Goal: Task Accomplishment & Management: Manage account settings

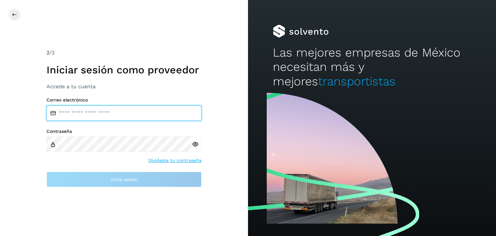
click at [113, 110] on input "email" at bounding box center [124, 113] width 155 height 16
type input "**********"
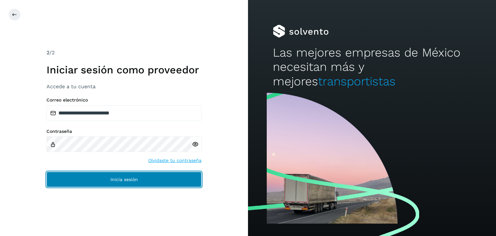
click at [105, 181] on button "Inicia sesión" at bounding box center [124, 180] width 155 height 16
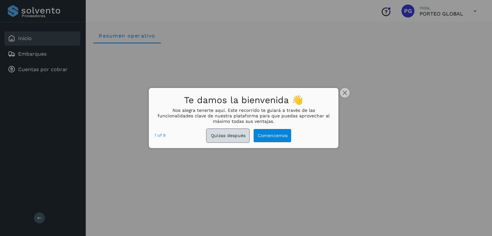
click at [229, 134] on button "Quizas después" at bounding box center [228, 135] width 42 height 13
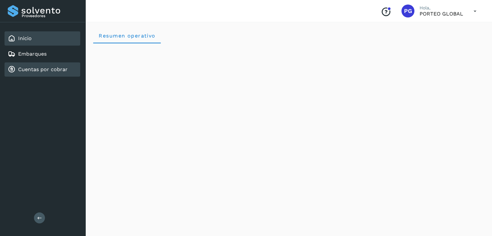
click at [61, 68] on link "Cuentas por cobrar" at bounding box center [42, 69] width 49 height 6
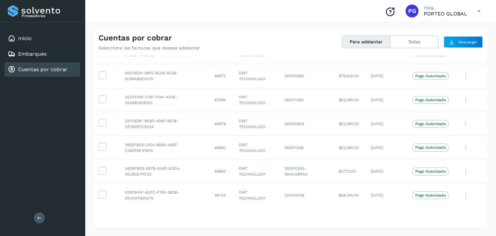
scroll to position [1300, 0]
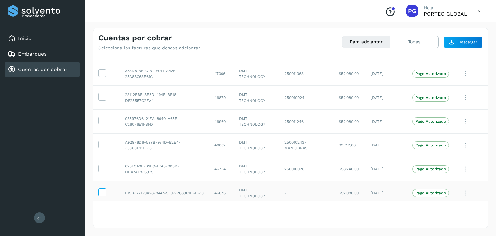
click at [102, 189] on icon at bounding box center [102, 191] width 7 height 7
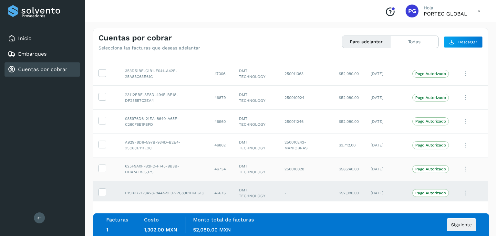
click at [101, 188] on icon at bounding box center [102, 191] width 7 height 7
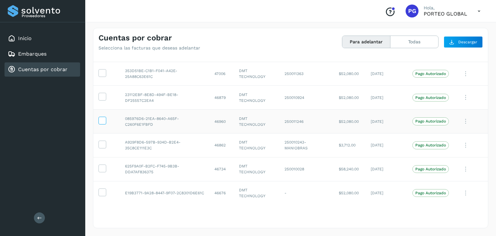
click at [100, 117] on icon at bounding box center [102, 120] width 7 height 7
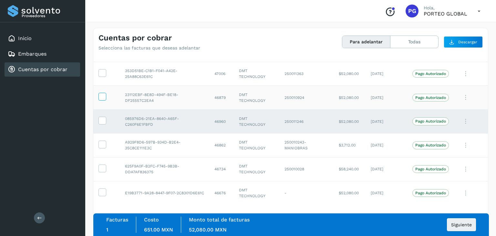
click at [101, 95] on icon at bounding box center [102, 96] width 7 height 7
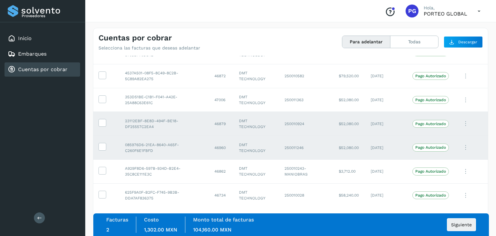
scroll to position [1236, 0]
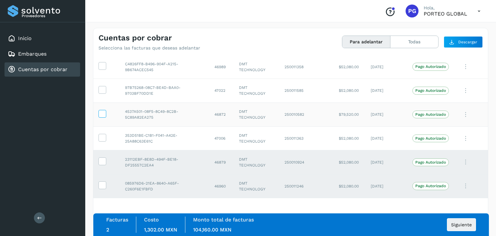
click at [102, 110] on icon at bounding box center [102, 113] width 7 height 7
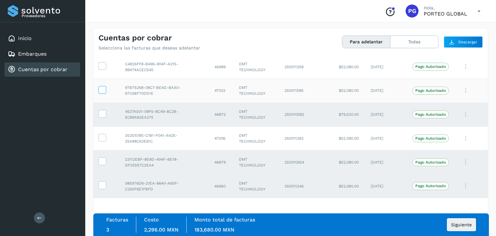
click at [105, 86] on icon at bounding box center [102, 89] width 7 height 7
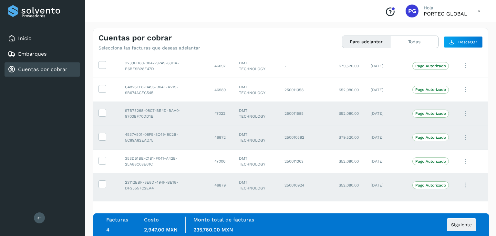
scroll to position [1203, 0]
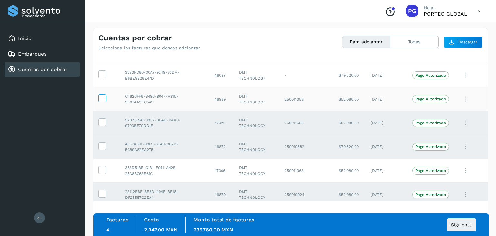
click at [101, 96] on icon at bounding box center [102, 97] width 7 height 7
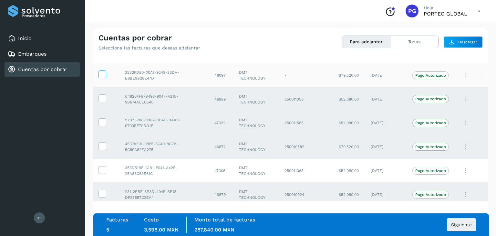
click at [101, 75] on label at bounding box center [103, 74] width 8 height 8
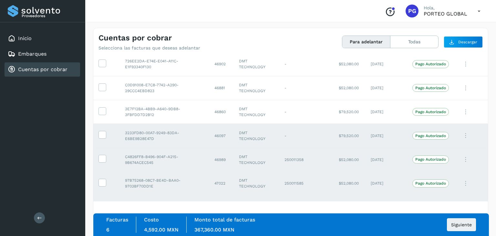
scroll to position [1139, 0]
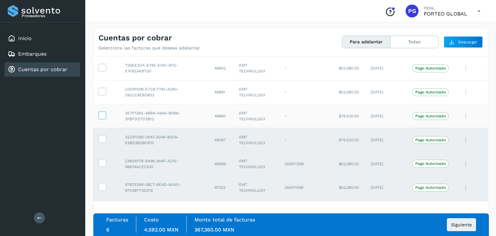
click at [103, 112] on icon at bounding box center [102, 115] width 7 height 7
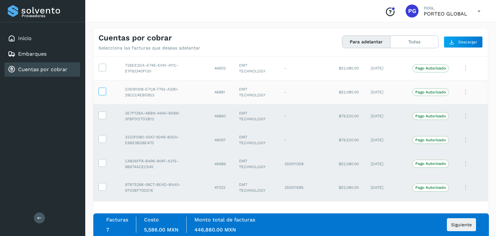
click at [100, 88] on icon at bounding box center [102, 91] width 7 height 7
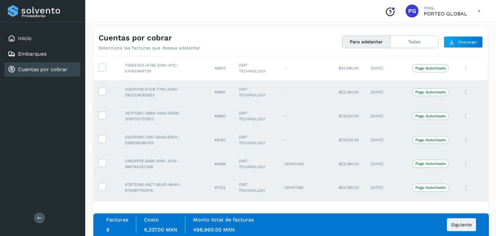
scroll to position [1106, 0]
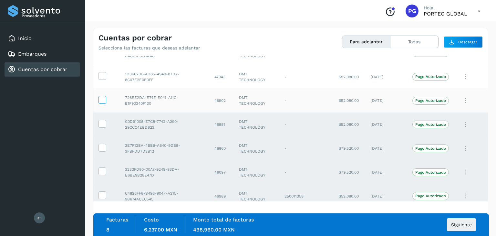
click at [104, 100] on span at bounding box center [102, 101] width 7 height 5
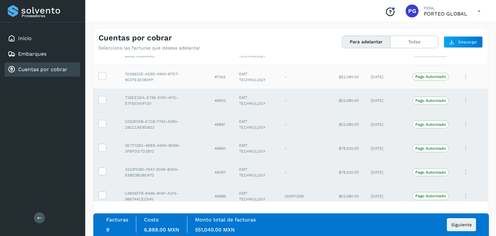
click at [102, 65] on td at bounding box center [106, 77] width 27 height 24
click at [101, 65] on td at bounding box center [106, 77] width 27 height 24
click at [102, 72] on icon at bounding box center [102, 75] width 7 height 7
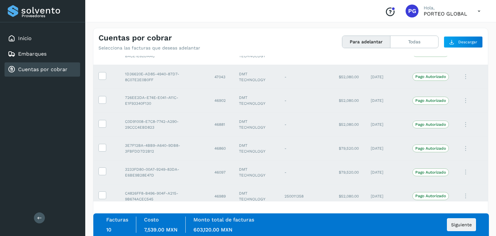
scroll to position [1074, 0]
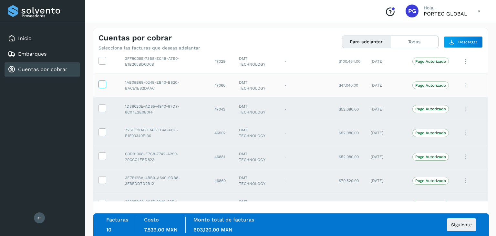
click at [101, 81] on icon at bounding box center [102, 83] width 7 height 7
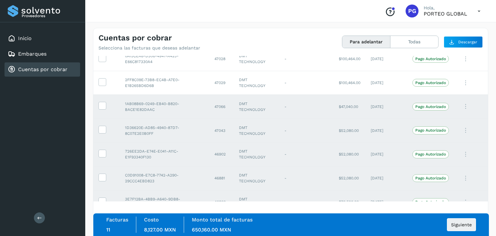
scroll to position [1042, 0]
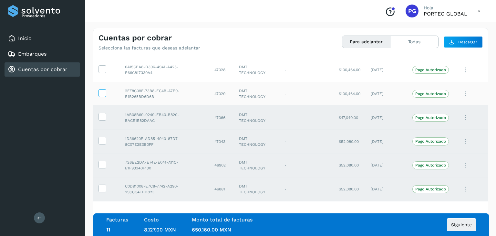
click at [102, 92] on icon at bounding box center [102, 92] width 7 height 7
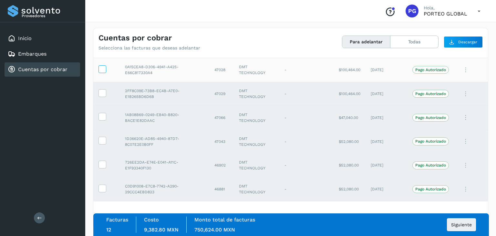
click at [100, 65] on icon at bounding box center [102, 68] width 7 height 7
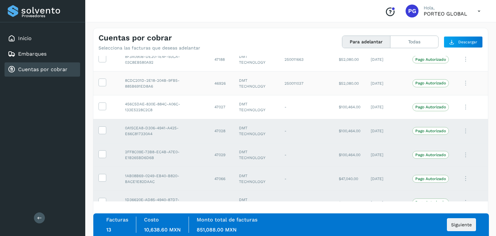
scroll to position [977, 0]
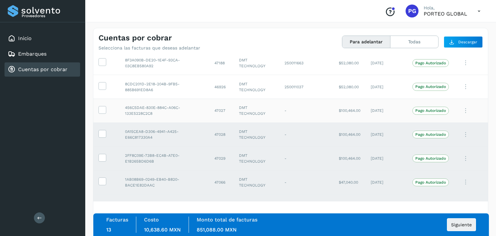
click at [105, 102] on td at bounding box center [106, 111] width 27 height 24
click at [102, 85] on icon at bounding box center [102, 85] width 7 height 7
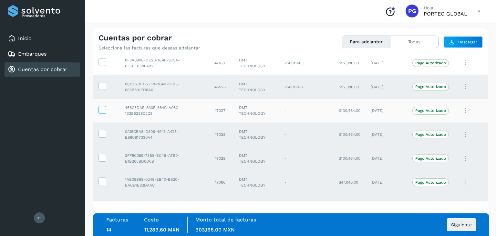
click at [104, 109] on icon at bounding box center [102, 109] width 7 height 7
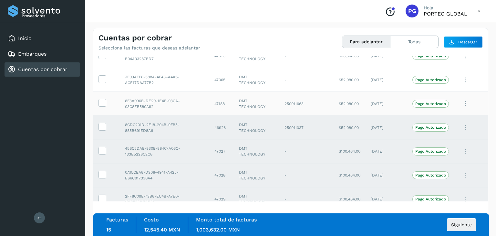
scroll to position [937, 0]
click at [100, 122] on icon at bounding box center [102, 125] width 7 height 7
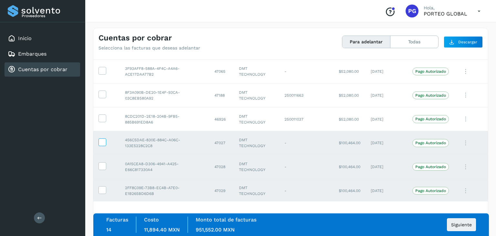
scroll to position [977, 0]
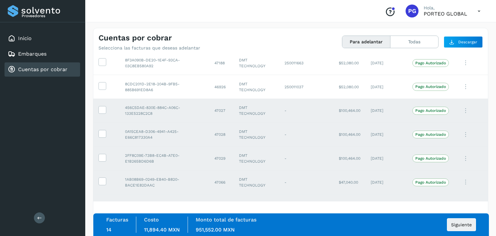
click at [102, 111] on td at bounding box center [106, 111] width 27 height 24
click at [99, 106] on label at bounding box center [103, 110] width 8 height 8
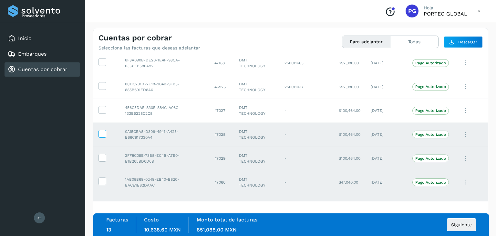
click at [101, 135] on label at bounding box center [103, 134] width 8 height 8
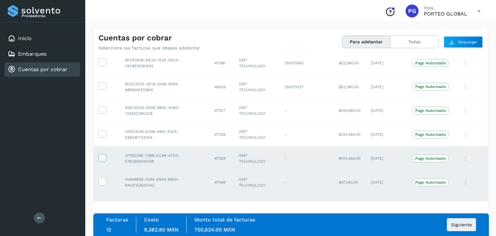
click at [105, 155] on icon at bounding box center [102, 157] width 7 height 7
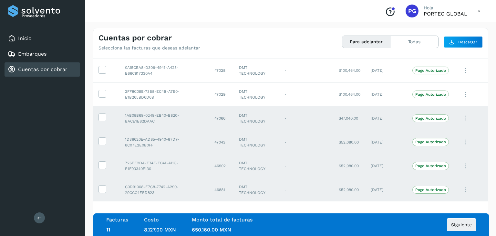
scroll to position [1042, 0]
drag, startPoint x: 100, startPoint y: 114, endPoint x: 107, endPoint y: 139, distance: 26.4
click at [100, 114] on icon at bounding box center [102, 116] width 7 height 7
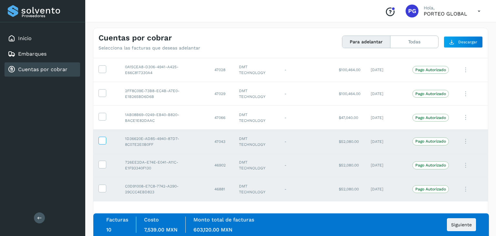
drag, startPoint x: 109, startPoint y: 149, endPoint x: 105, endPoint y: 140, distance: 9.6
click at [106, 143] on td at bounding box center [106, 142] width 27 height 24
click at [103, 139] on icon at bounding box center [102, 140] width 7 height 7
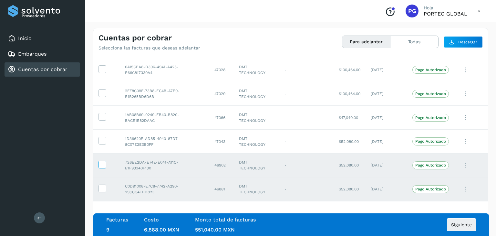
click at [103, 163] on icon at bounding box center [102, 164] width 7 height 7
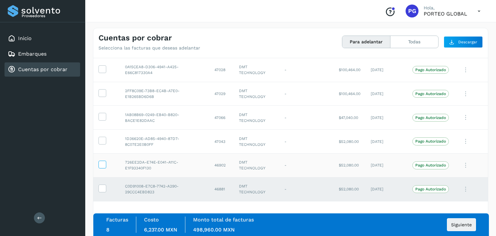
scroll to position [1106, 0]
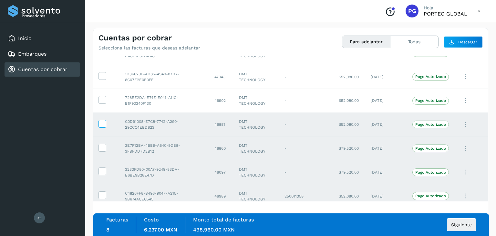
click at [100, 123] on icon at bounding box center [102, 123] width 7 height 7
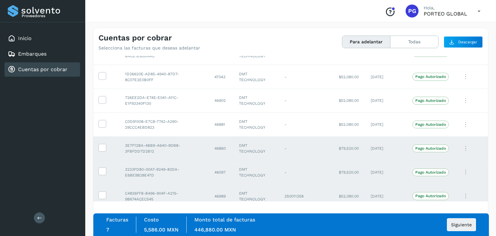
click at [109, 153] on td at bounding box center [106, 148] width 27 height 24
click at [103, 144] on label at bounding box center [103, 148] width 8 height 8
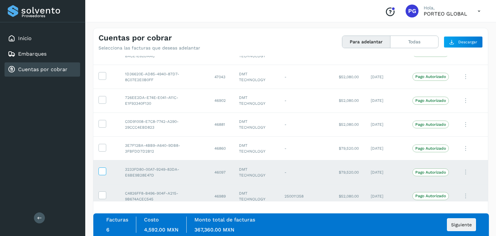
click at [106, 167] on label at bounding box center [103, 171] width 8 height 8
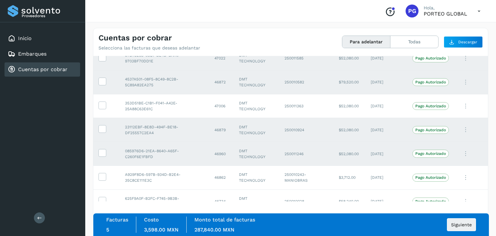
scroll to position [1300, 0]
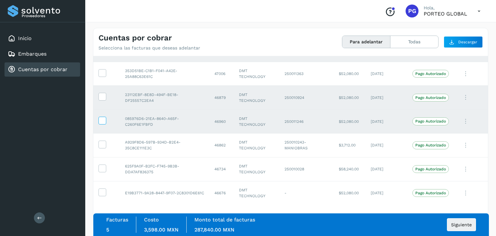
drag, startPoint x: 102, startPoint y: 110, endPoint x: 104, endPoint y: 114, distance: 4.6
click at [104, 112] on td at bounding box center [106, 122] width 27 height 24
click at [104, 117] on icon at bounding box center [102, 120] width 7 height 7
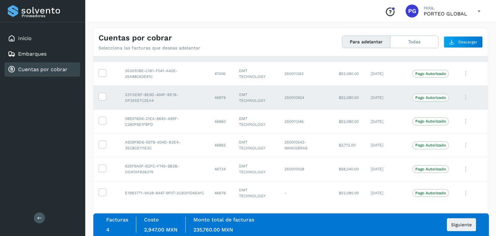
click at [105, 87] on td at bounding box center [106, 98] width 27 height 24
click at [103, 94] on icon at bounding box center [102, 96] width 7 height 7
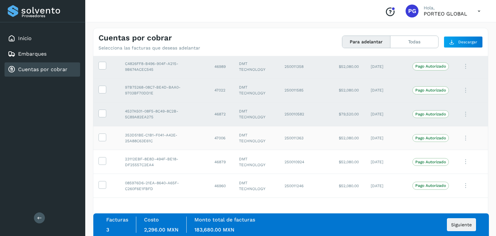
scroll to position [1236, 0]
click at [102, 110] on icon at bounding box center [102, 113] width 7 height 7
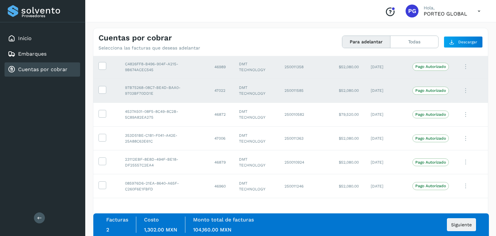
click at [97, 91] on td at bounding box center [106, 91] width 27 height 24
click at [100, 88] on icon at bounding box center [102, 89] width 7 height 7
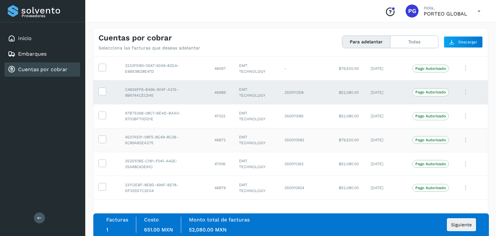
scroll to position [1203, 0]
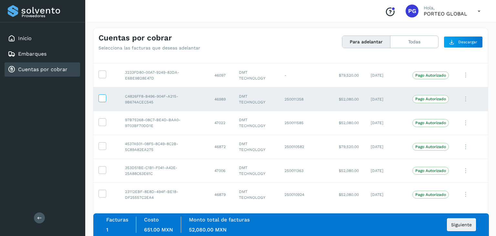
click at [100, 94] on icon at bounding box center [102, 97] width 7 height 7
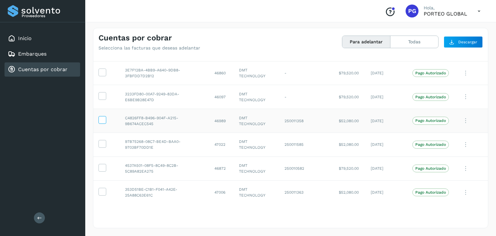
scroll to position [1171, 0]
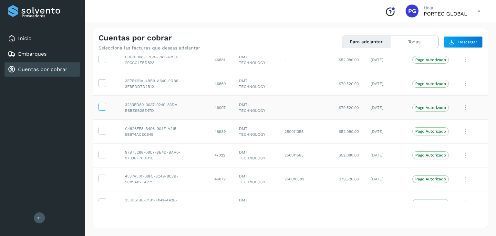
click at [102, 103] on icon at bounding box center [102, 106] width 7 height 7
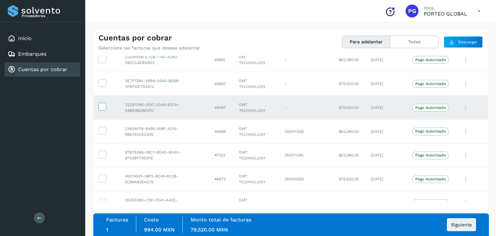
click at [103, 105] on icon at bounding box center [102, 106] width 7 height 7
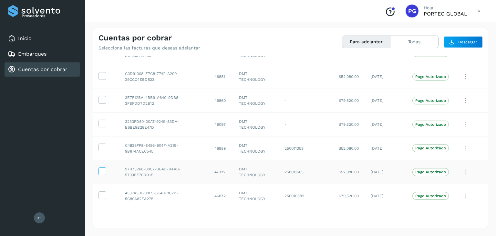
scroll to position [1139, 0]
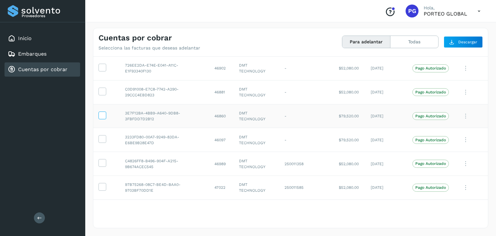
click at [103, 112] on icon at bounding box center [102, 115] width 7 height 7
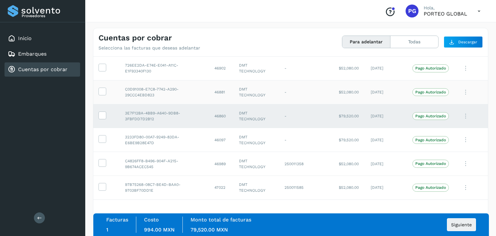
click at [104, 83] on td at bounding box center [106, 92] width 27 height 24
click at [107, 90] on td at bounding box center [106, 92] width 27 height 24
click at [103, 88] on icon at bounding box center [102, 91] width 7 height 7
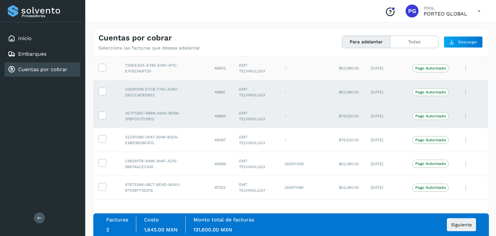
click at [106, 62] on td at bounding box center [106, 69] width 27 height 24
click at [102, 64] on icon at bounding box center [102, 67] width 7 height 7
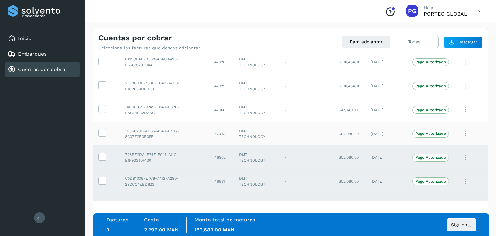
scroll to position [1042, 0]
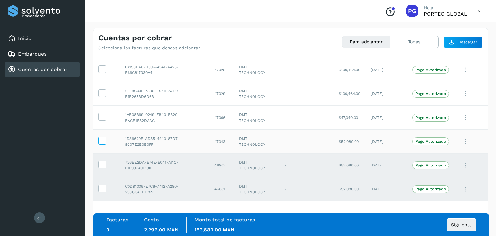
click at [105, 137] on icon at bounding box center [102, 140] width 7 height 7
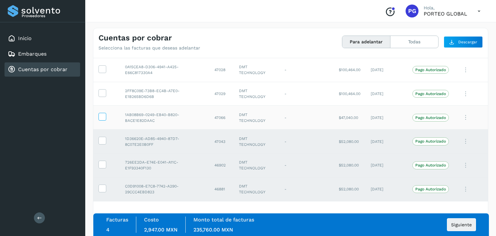
click at [103, 118] on label at bounding box center [103, 117] width 8 height 8
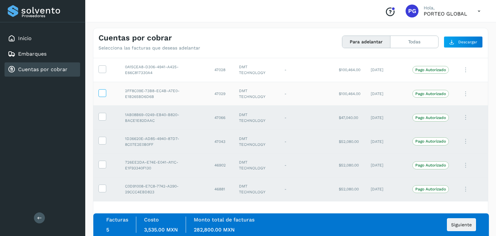
click at [103, 91] on icon at bounding box center [102, 92] width 7 height 7
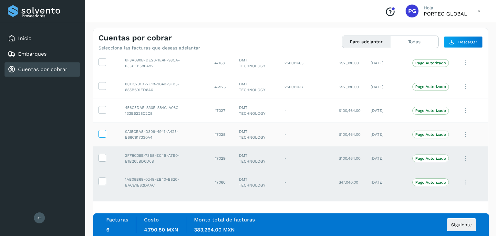
click at [102, 130] on icon at bounding box center [102, 133] width 7 height 7
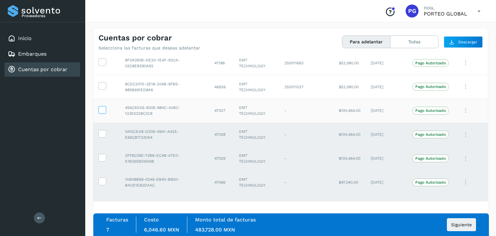
click at [101, 107] on icon at bounding box center [102, 109] width 7 height 7
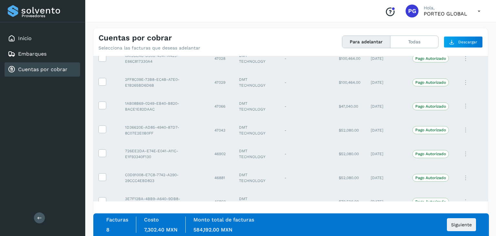
scroll to position [1042, 0]
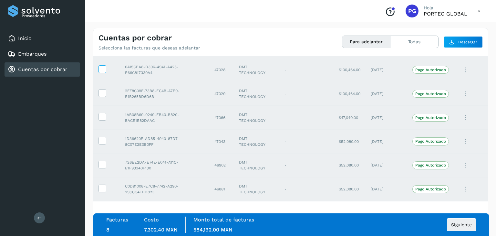
click at [100, 68] on icon at bounding box center [102, 68] width 7 height 7
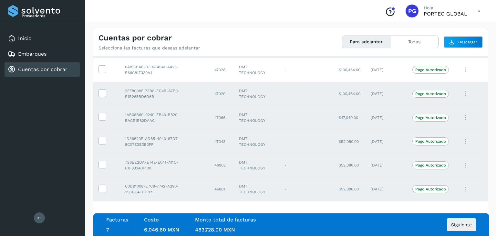
click at [106, 95] on td at bounding box center [106, 94] width 27 height 24
click at [101, 94] on td at bounding box center [106, 94] width 27 height 24
click at [105, 91] on icon at bounding box center [102, 92] width 7 height 7
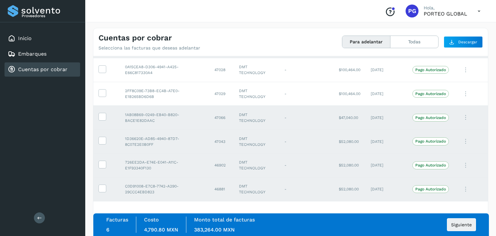
click at [106, 121] on td at bounding box center [106, 118] width 27 height 24
click at [101, 113] on icon at bounding box center [102, 116] width 7 height 7
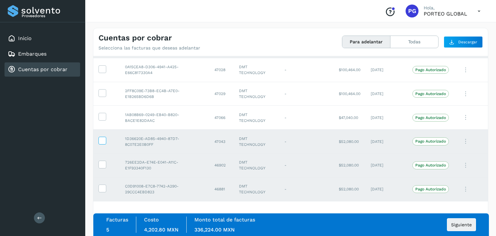
click at [104, 140] on icon at bounding box center [102, 140] width 7 height 7
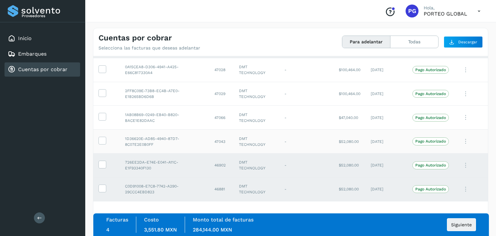
scroll to position [1106, 0]
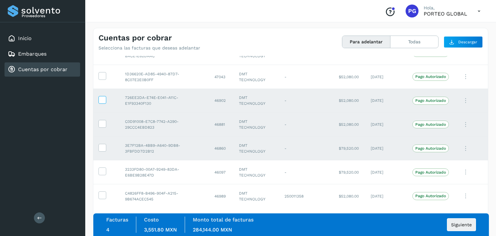
click at [99, 98] on icon at bounding box center [102, 99] width 7 height 7
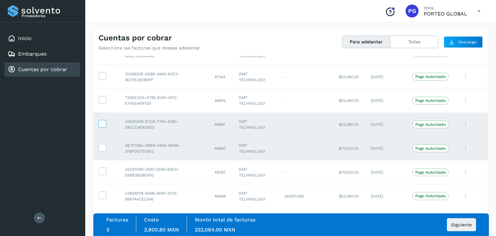
drag, startPoint x: 107, startPoint y: 130, endPoint x: 103, endPoint y: 123, distance: 7.8
click at [104, 128] on td at bounding box center [106, 124] width 27 height 24
click at [103, 123] on icon at bounding box center [102, 123] width 7 height 7
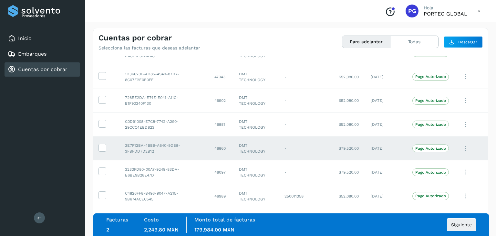
click at [104, 139] on td at bounding box center [106, 148] width 27 height 24
click at [103, 144] on icon at bounding box center [102, 147] width 7 height 7
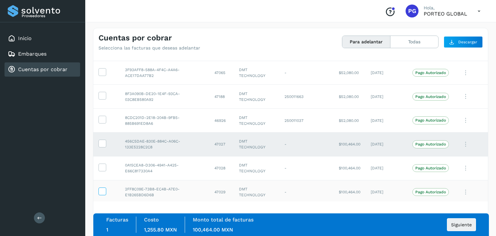
scroll to position [977, 0]
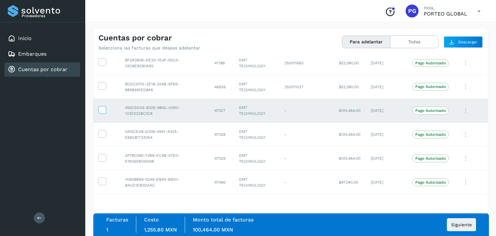
click at [100, 106] on icon at bounding box center [102, 109] width 7 height 7
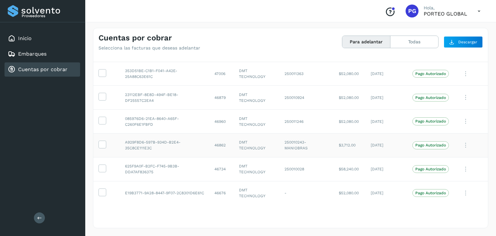
scroll to position [1268, 0]
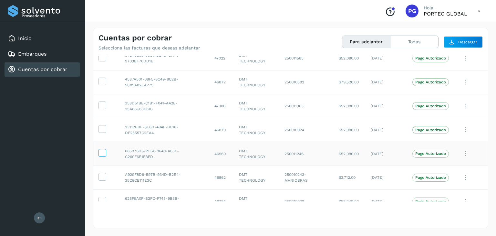
click at [101, 151] on icon at bounding box center [102, 152] width 7 height 7
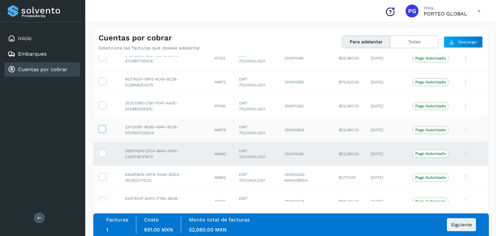
click at [101, 125] on icon at bounding box center [102, 128] width 7 height 7
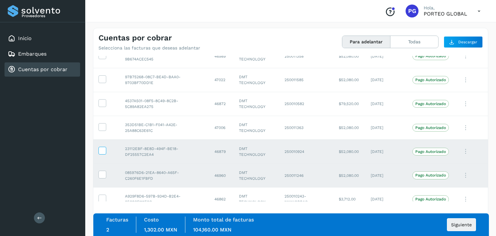
scroll to position [1236, 0]
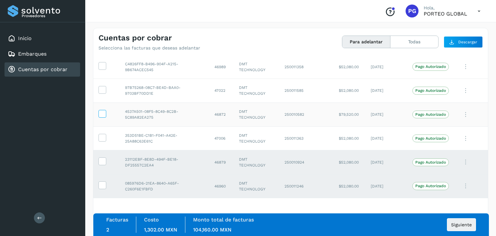
click at [101, 113] on icon at bounding box center [102, 113] width 7 height 7
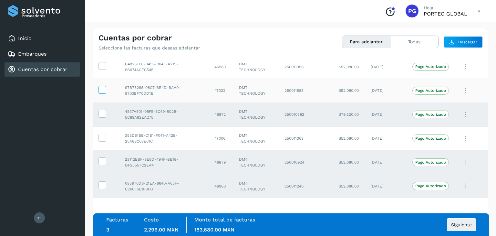
click at [99, 89] on icon at bounding box center [102, 89] width 7 height 7
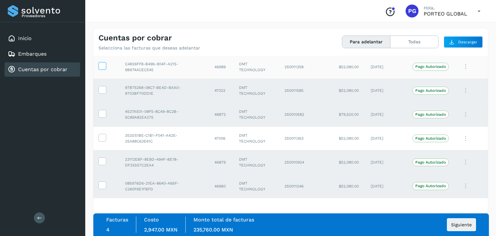
click at [103, 62] on icon at bounding box center [102, 65] width 7 height 7
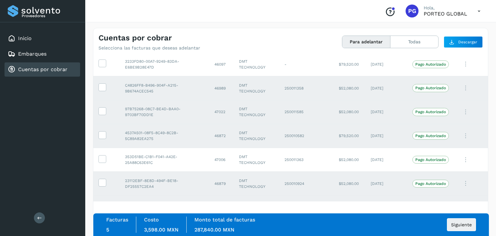
scroll to position [1203, 0]
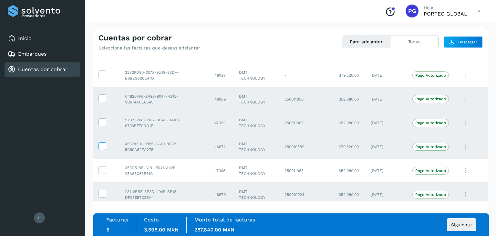
click at [101, 143] on icon at bounding box center [102, 145] width 7 height 7
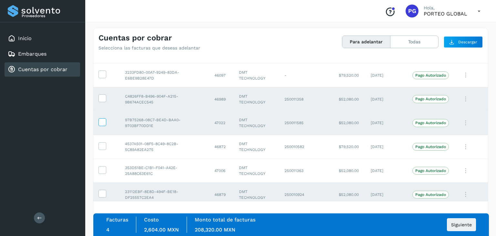
click at [103, 119] on icon at bounding box center [102, 121] width 7 height 7
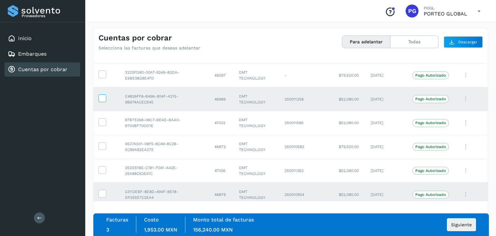
click at [102, 94] on icon at bounding box center [102, 97] width 7 height 7
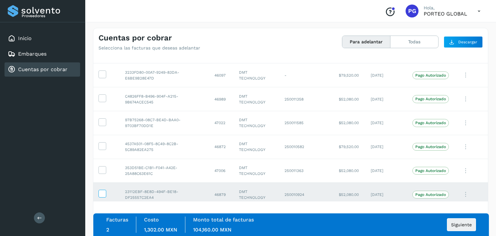
click at [102, 190] on icon at bounding box center [102, 193] width 7 height 7
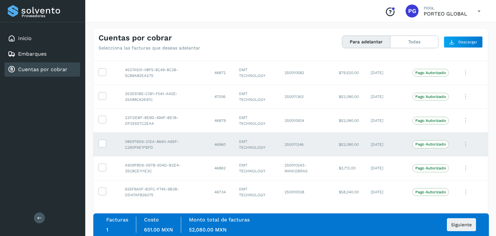
scroll to position [1300, 0]
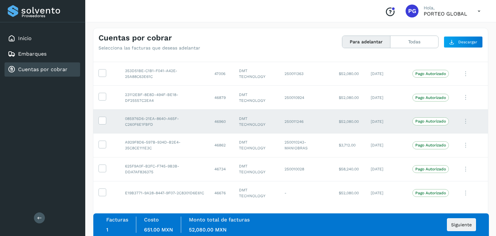
click at [101, 110] on td at bounding box center [106, 122] width 27 height 24
click at [102, 118] on icon at bounding box center [102, 120] width 7 height 7
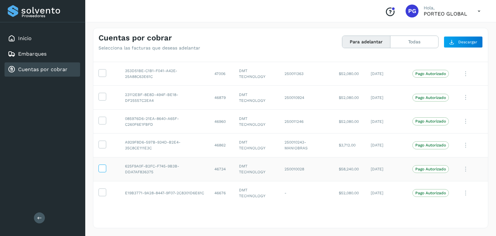
click at [100, 165] on icon at bounding box center [102, 168] width 7 height 7
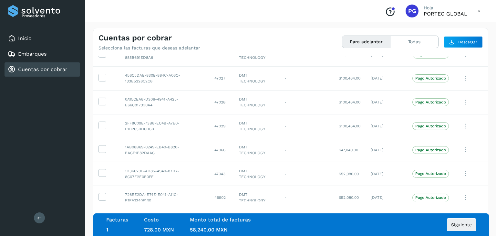
scroll to position [945, 0]
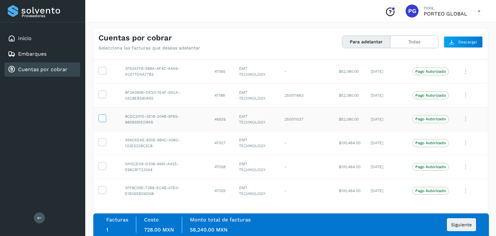
click at [103, 114] on icon at bounding box center [102, 117] width 7 height 7
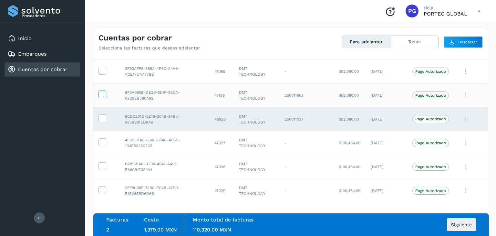
click at [101, 92] on icon at bounding box center [102, 94] width 7 height 7
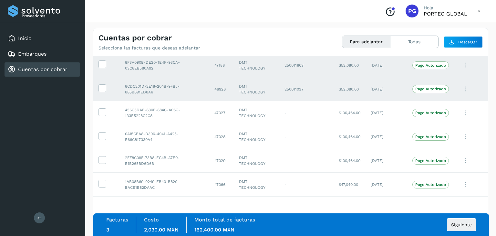
scroll to position [977, 0]
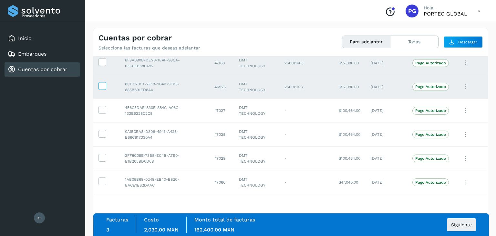
click at [102, 82] on icon at bounding box center [102, 85] width 7 height 7
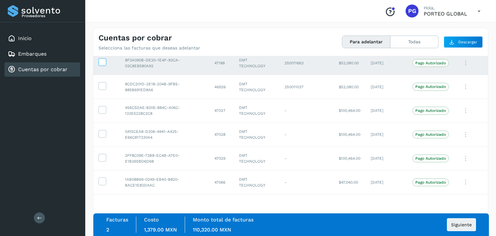
click at [103, 59] on icon at bounding box center [102, 61] width 7 height 7
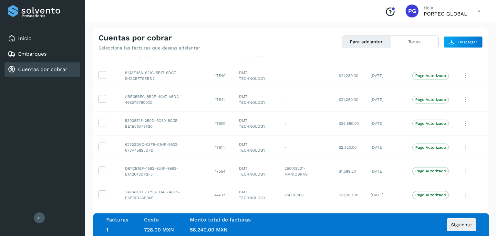
scroll to position [0, 0]
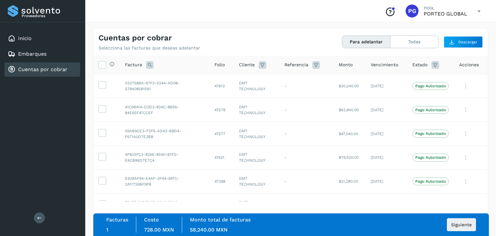
click at [378, 66] on span "Vencimiento" at bounding box center [384, 64] width 27 height 7
click at [395, 63] on div "Vencimiento" at bounding box center [386, 64] width 31 height 7
click at [389, 67] on span "Vencimiento" at bounding box center [384, 64] width 27 height 7
click at [432, 65] on icon at bounding box center [436, 65] width 8 height 8
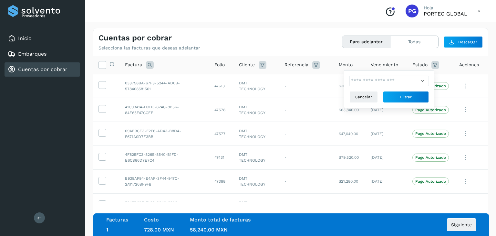
click at [313, 64] on icon at bounding box center [317, 65] width 8 height 8
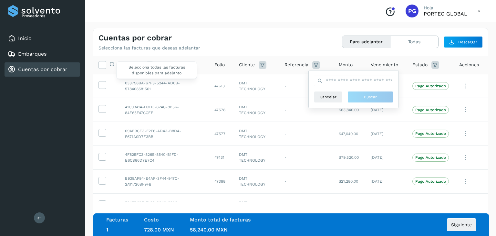
click at [106, 64] on label at bounding box center [103, 65] width 8 height 8
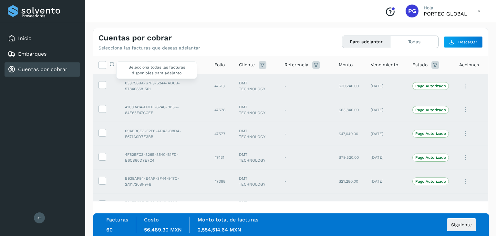
click at [111, 64] on icon at bounding box center [112, 63] width 5 height 5
click at [102, 64] on icon at bounding box center [102, 64] width 7 height 7
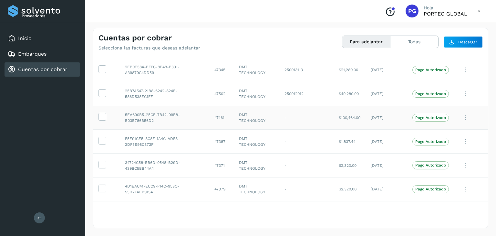
scroll to position [453, 0]
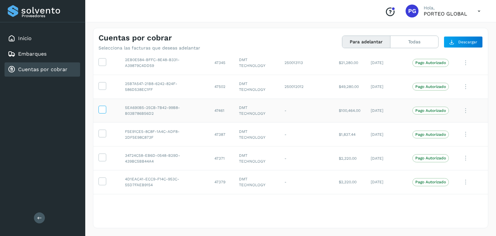
click at [101, 109] on icon at bounding box center [102, 109] width 7 height 7
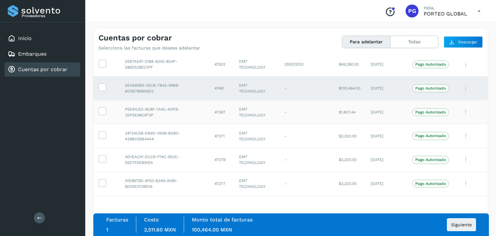
scroll to position [485, 0]
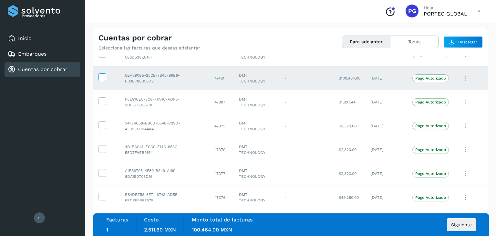
click at [101, 76] on icon at bounding box center [102, 76] width 7 height 7
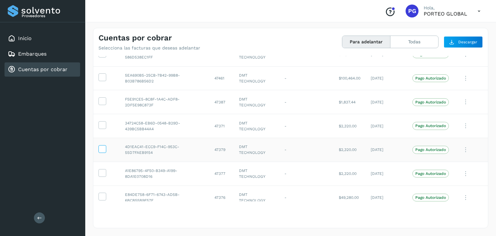
click at [103, 149] on icon at bounding box center [102, 148] width 7 height 7
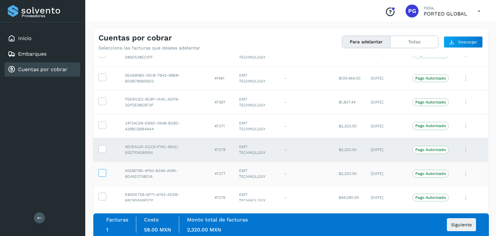
click at [103, 172] on icon at bounding box center [102, 172] width 7 height 7
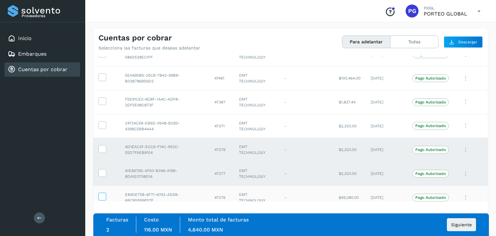
click at [101, 193] on icon at bounding box center [102, 196] width 7 height 7
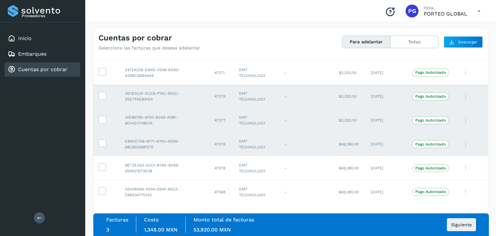
scroll to position [549, 0]
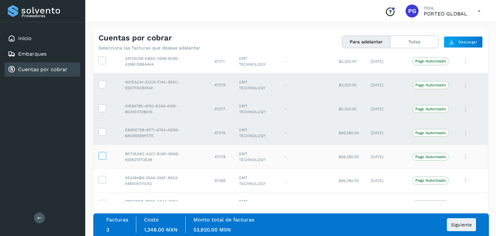
click at [102, 155] on icon at bounding box center [102, 155] width 7 height 7
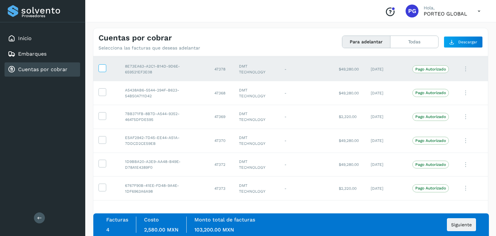
scroll to position [646, 0]
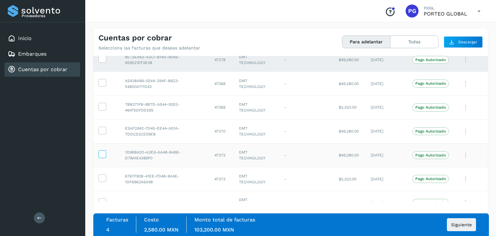
click at [102, 150] on icon at bounding box center [102, 153] width 7 height 7
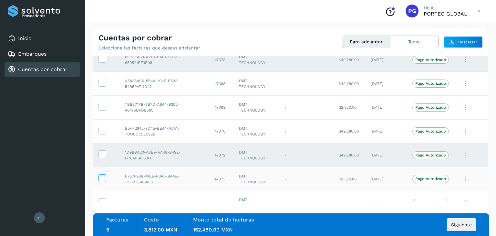
click at [104, 177] on icon at bounding box center [102, 177] width 7 height 7
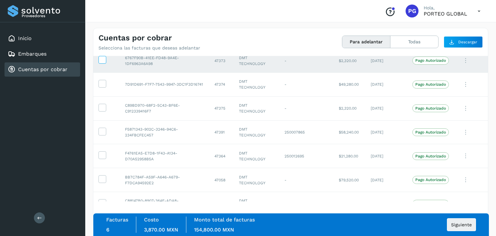
scroll to position [776, 0]
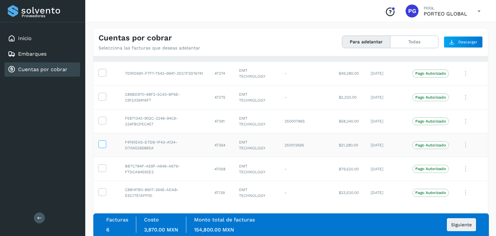
click at [101, 142] on icon at bounding box center [102, 143] width 7 height 7
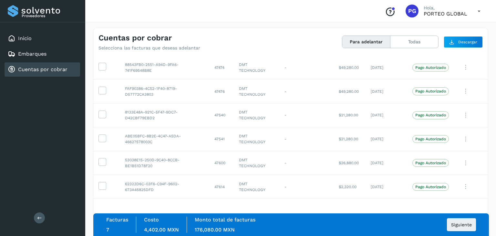
scroll to position [0, 0]
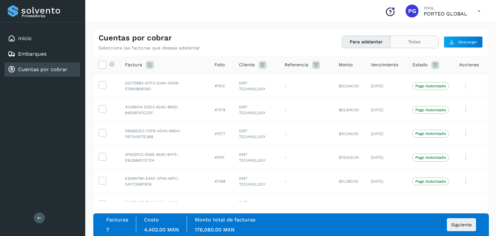
click at [404, 38] on button "Todas" at bounding box center [415, 42] width 48 height 12
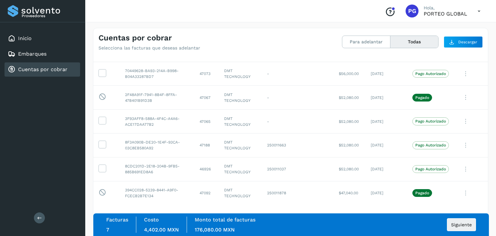
scroll to position [1358, 0]
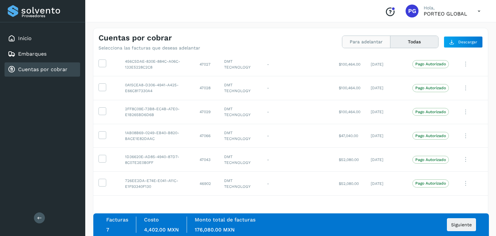
click at [372, 39] on button "Para adelantar" at bounding box center [367, 42] width 48 height 12
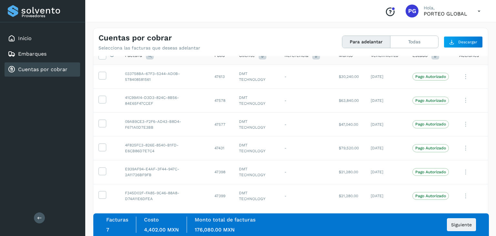
scroll to position [1300, 0]
